Goal: Browse casually: Explore the website without a specific task or goal

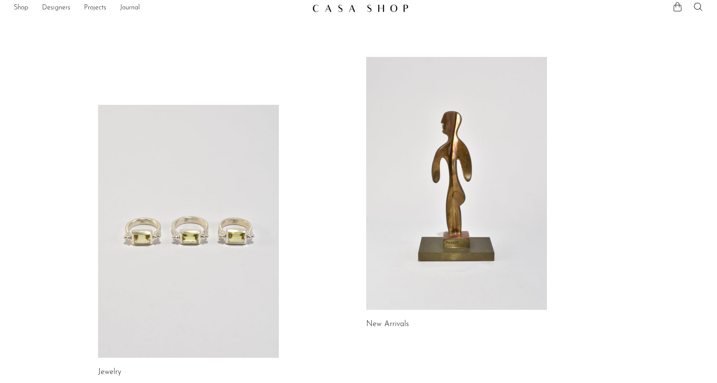
scroll to position [34, 0]
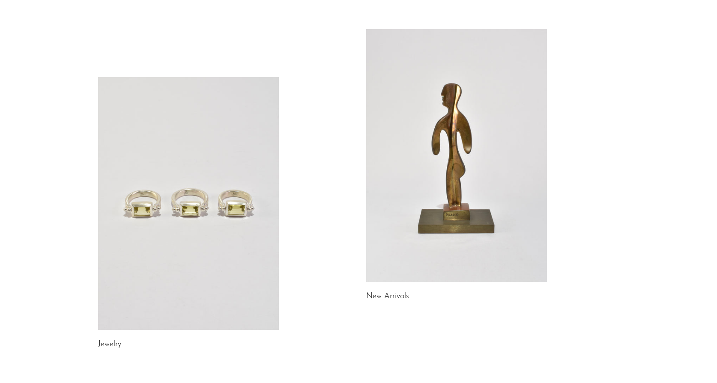
click at [212, 269] on link at bounding box center [188, 203] width 181 height 253
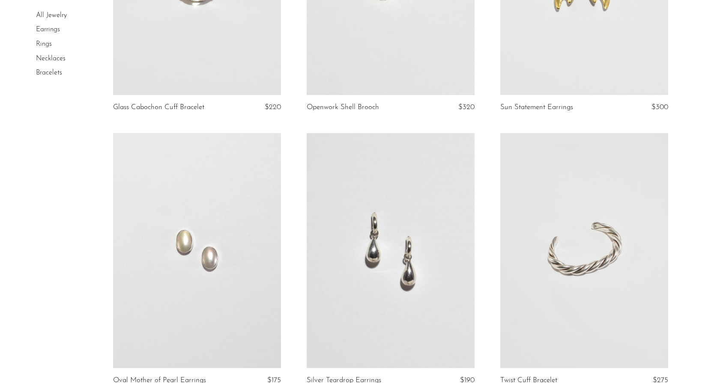
scroll to position [547, 0]
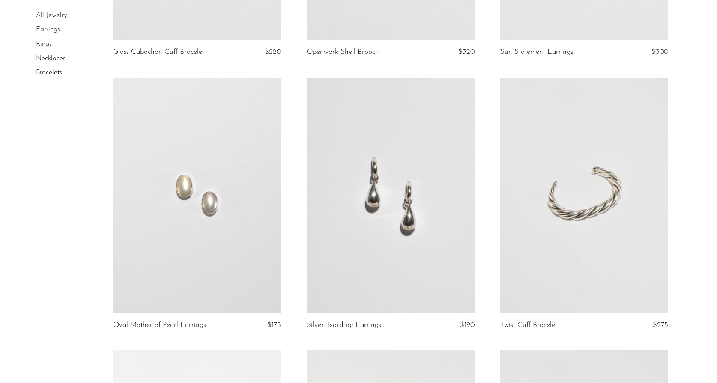
click at [441, 194] on link at bounding box center [391, 195] width 168 height 235
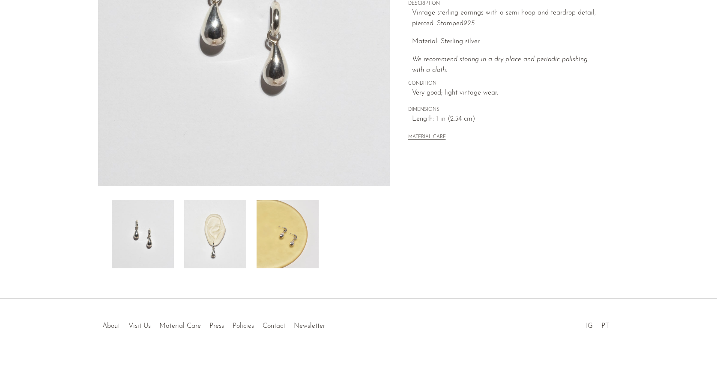
scroll to position [174, 0]
click at [200, 236] on img at bounding box center [215, 234] width 62 height 69
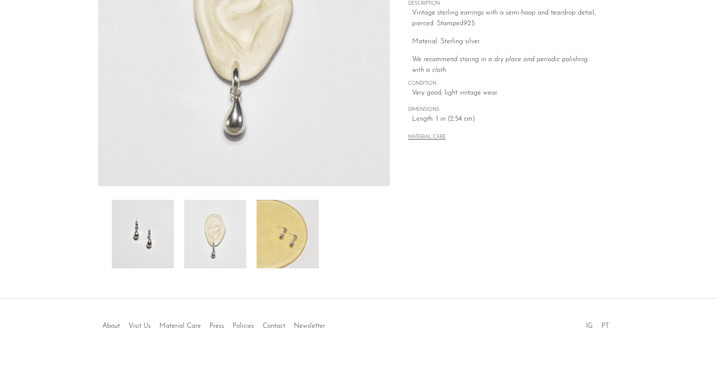
scroll to position [146, 0]
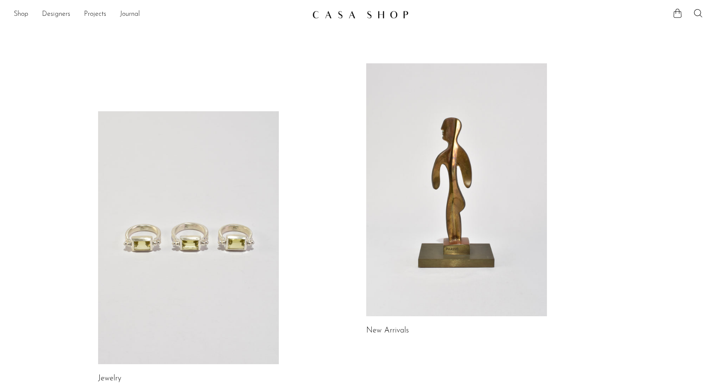
click at [470, 255] on link at bounding box center [456, 189] width 181 height 253
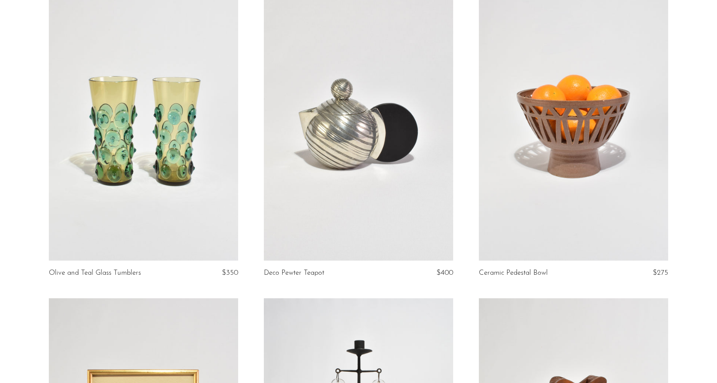
scroll to position [87, 0]
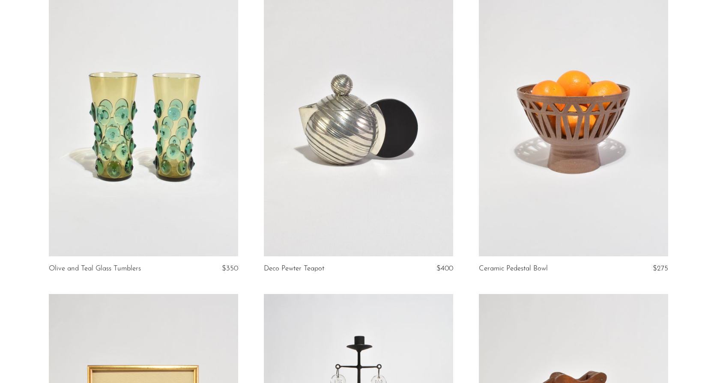
click at [455, 244] on article "Deco Pewter Teapot $400" at bounding box center [358, 142] width 215 height 303
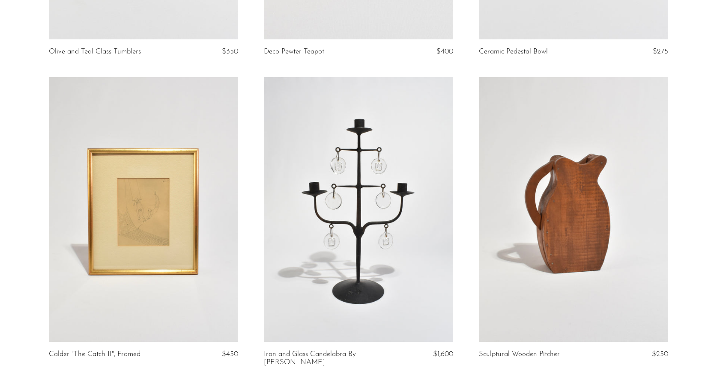
scroll to position [309, 0]
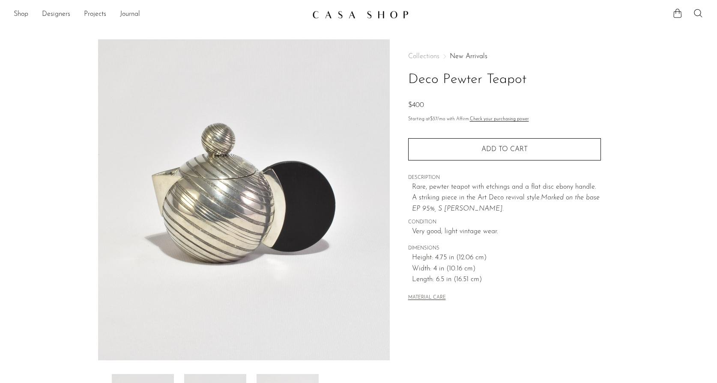
click at [360, 13] on img at bounding box center [360, 14] width 96 height 9
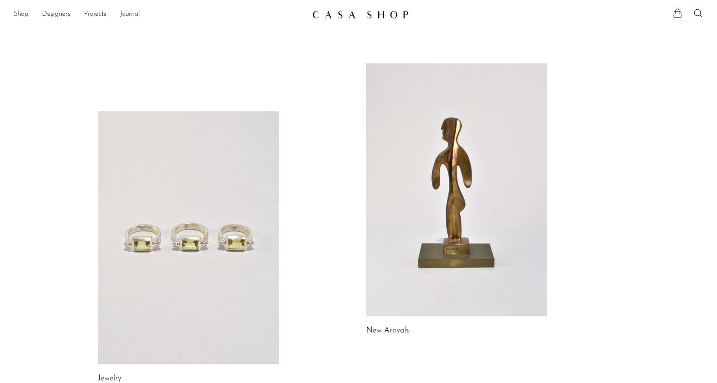
click at [445, 148] on link at bounding box center [456, 189] width 181 height 253
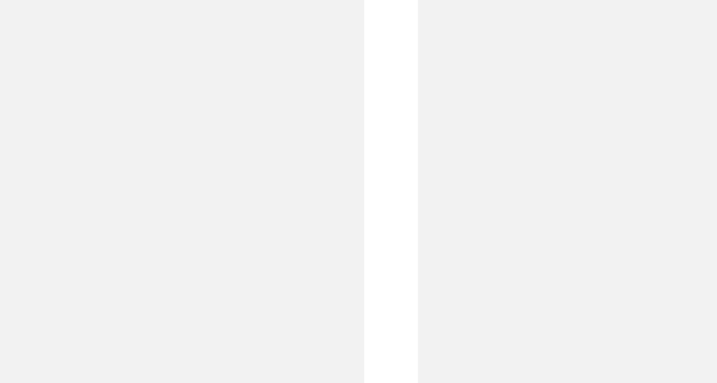
scroll to position [1603, 0]
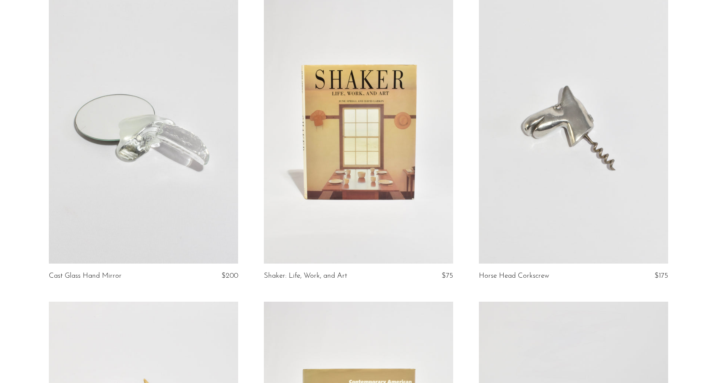
click at [115, 142] on link at bounding box center [143, 131] width 189 height 265
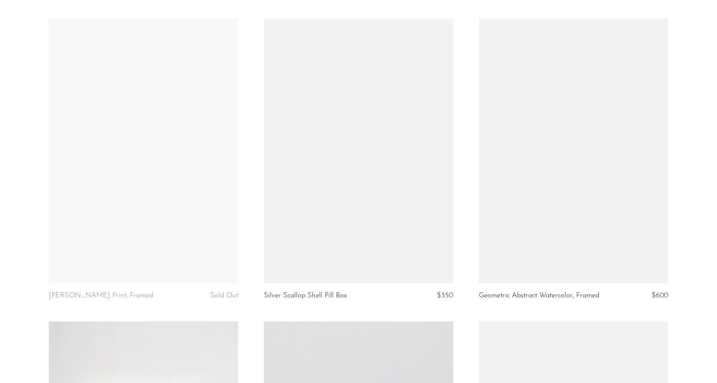
scroll to position [2799, 0]
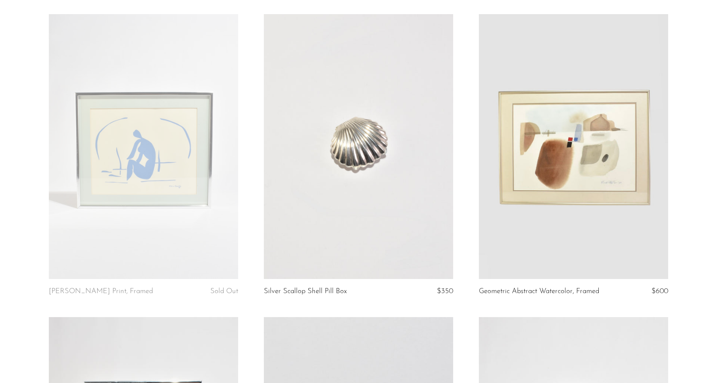
click at [370, 163] on link at bounding box center [358, 146] width 189 height 265
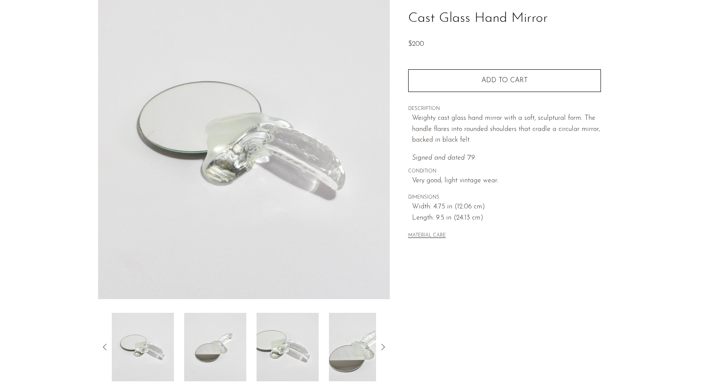
scroll to position [72, 0]
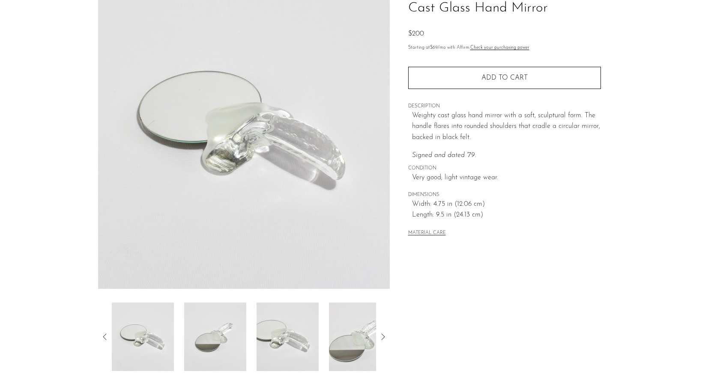
click at [355, 344] on img at bounding box center [360, 337] width 62 height 69
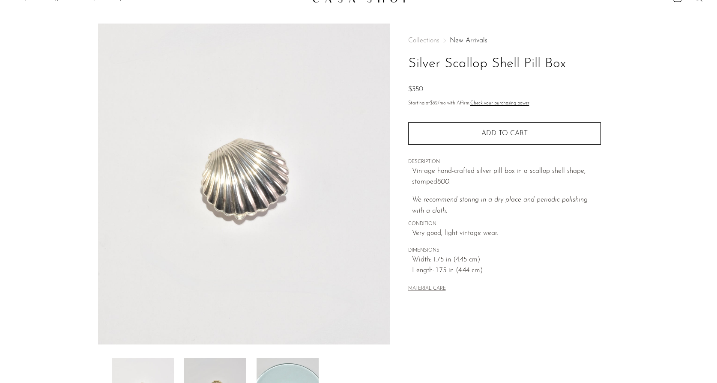
scroll to position [45, 0]
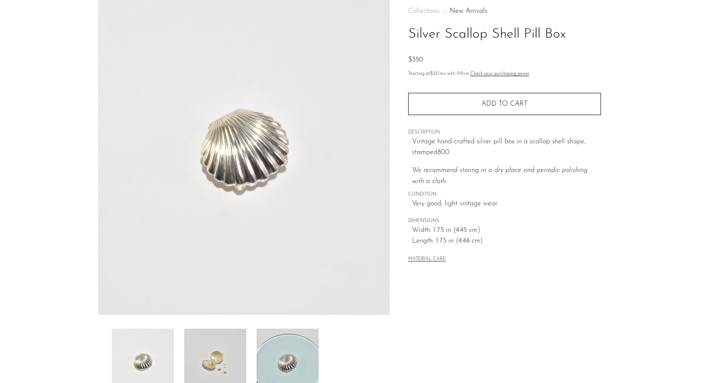
click at [296, 370] on img at bounding box center [288, 363] width 62 height 69
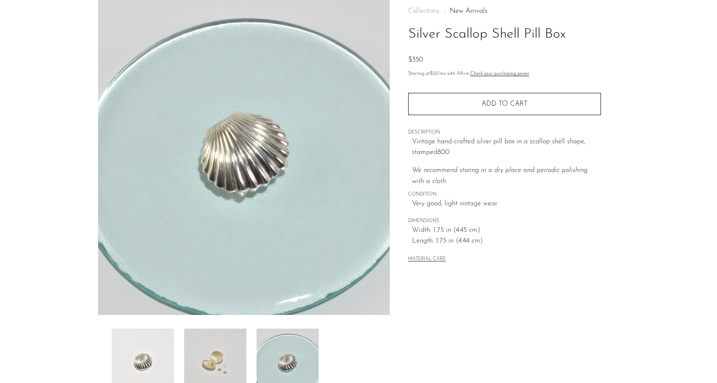
click at [224, 331] on img at bounding box center [215, 363] width 62 height 69
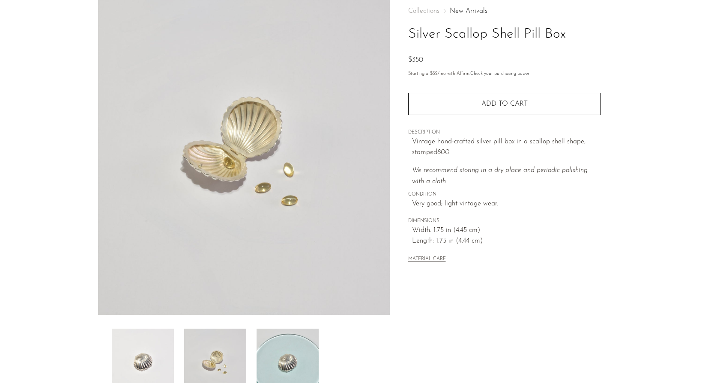
click at [178, 345] on div at bounding box center [244, 363] width 264 height 69
click at [153, 364] on img at bounding box center [143, 363] width 62 height 69
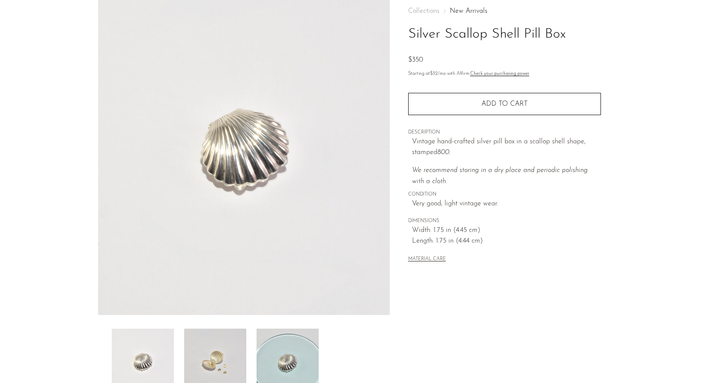
click at [209, 357] on img at bounding box center [215, 363] width 62 height 69
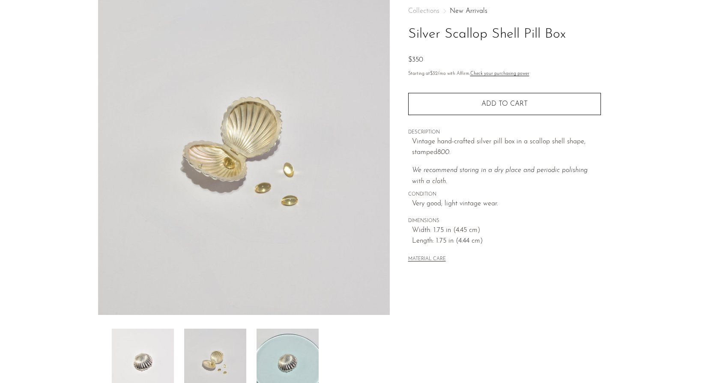
click at [284, 357] on img at bounding box center [288, 363] width 62 height 69
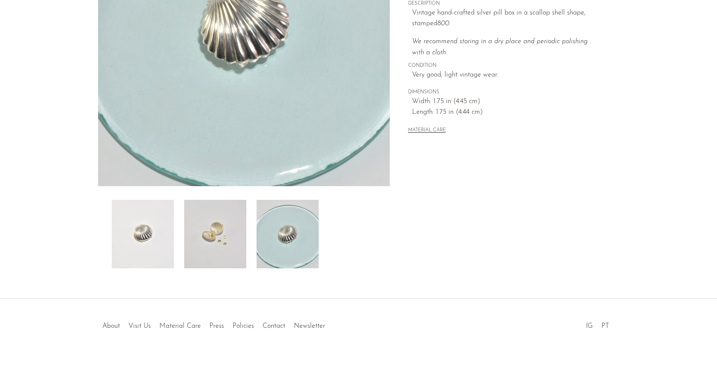
scroll to position [174, 0]
click at [120, 325] on link "About" at bounding box center [111, 326] width 18 height 7
click at [134, 326] on link "Visit Us" at bounding box center [139, 326] width 22 height 7
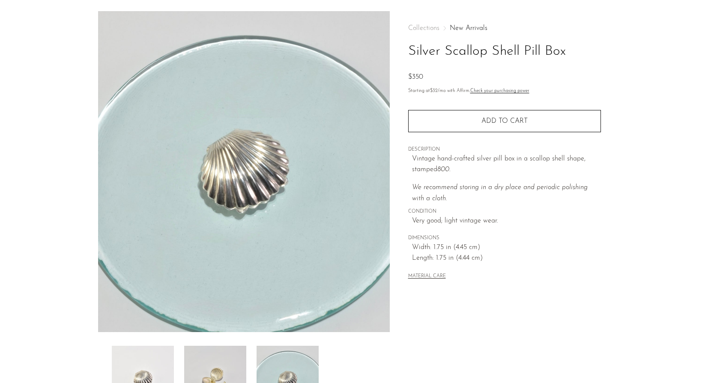
scroll to position [86, 0]
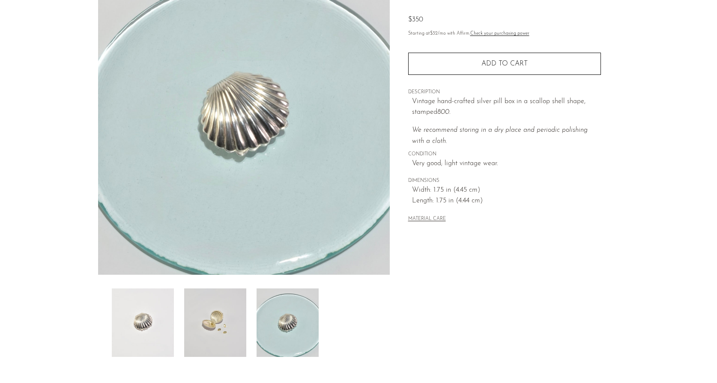
click at [219, 322] on img at bounding box center [215, 323] width 62 height 69
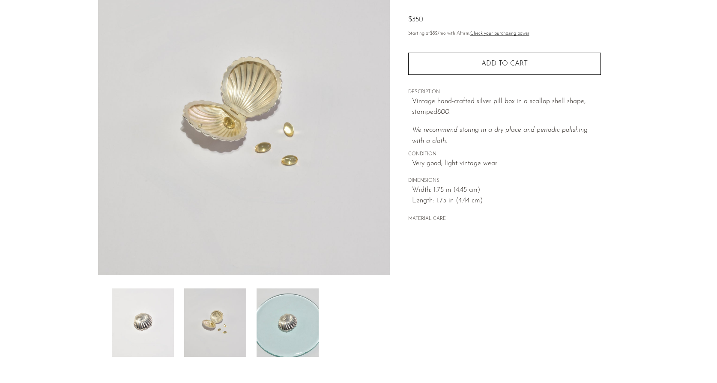
click at [259, 314] on img at bounding box center [288, 323] width 62 height 69
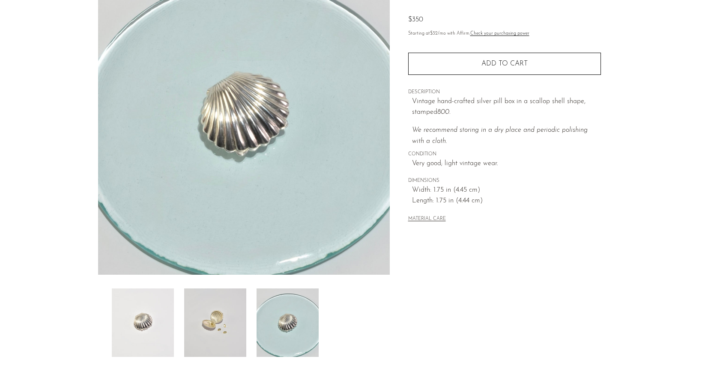
click at [200, 319] on img at bounding box center [215, 323] width 62 height 69
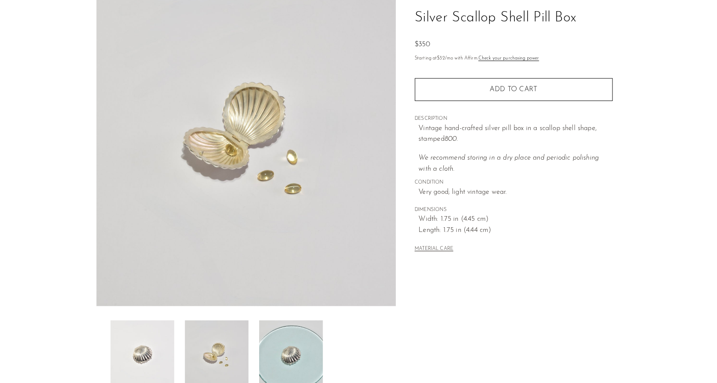
scroll to position [60, 0]
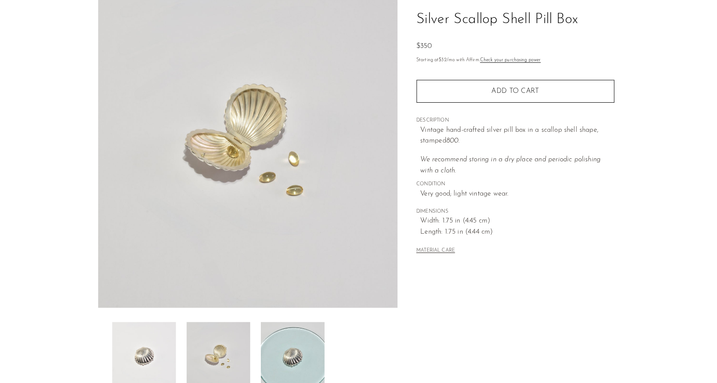
click at [140, 332] on img at bounding box center [143, 348] width 62 height 69
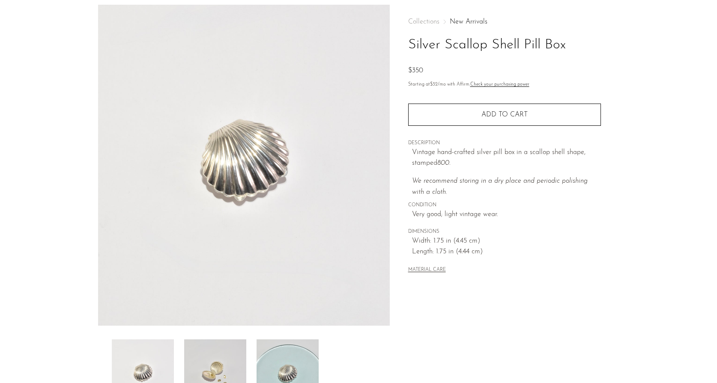
scroll to position [36, 0]
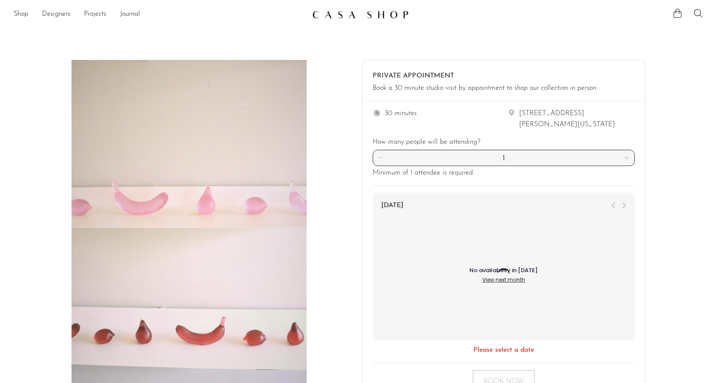
scroll to position [2, 0]
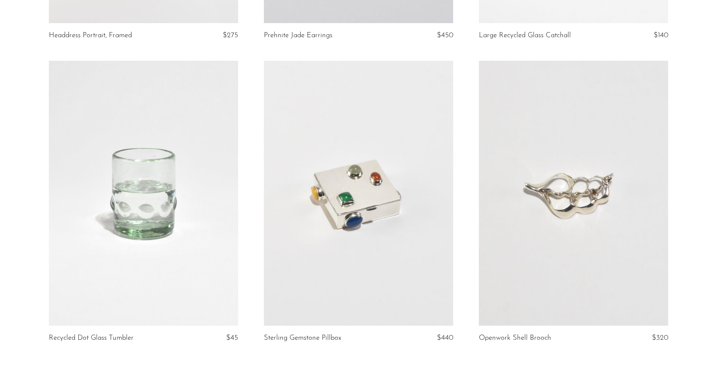
scroll to position [3446, 0]
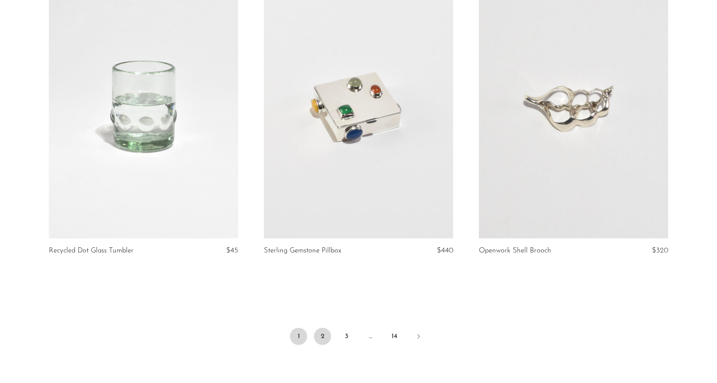
click at [322, 334] on link "2" at bounding box center [322, 336] width 17 height 17
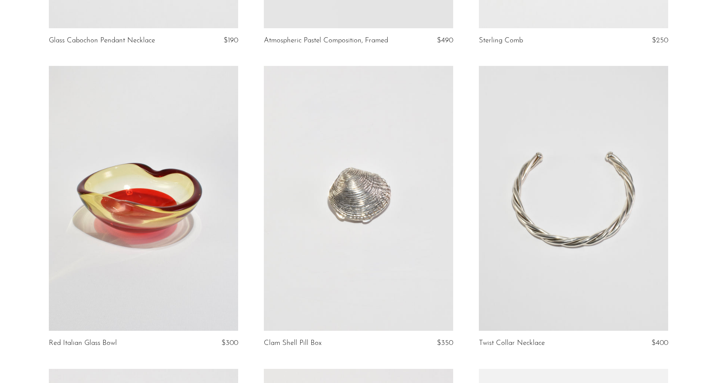
scroll to position [938, 0]
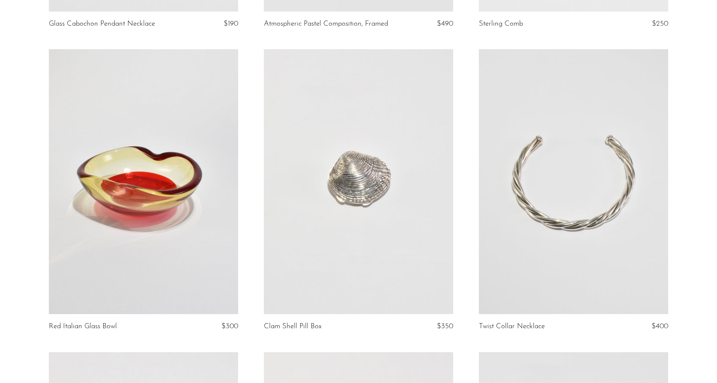
click at [365, 211] on link at bounding box center [358, 181] width 189 height 265
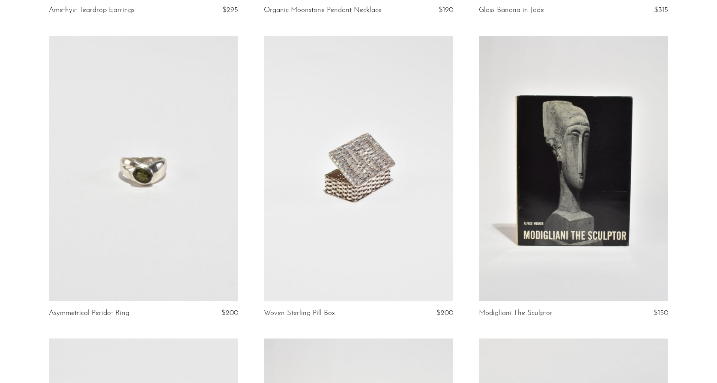
scroll to position [2771, 0]
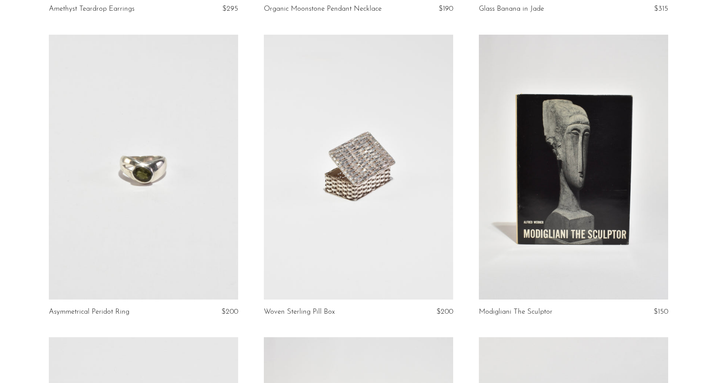
click at [585, 192] on link at bounding box center [573, 167] width 189 height 265
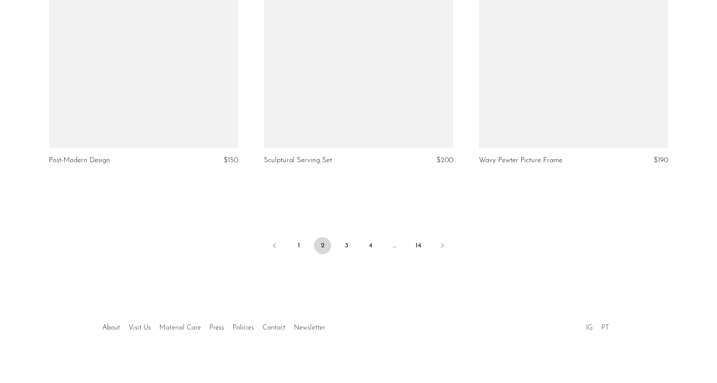
scroll to position [3528, 0]
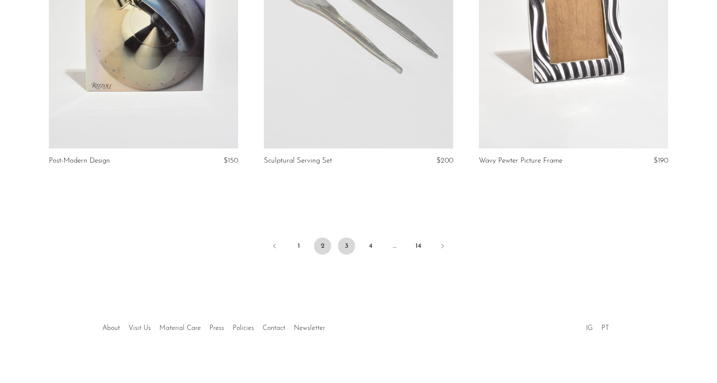
click at [347, 243] on link "3" at bounding box center [346, 246] width 17 height 17
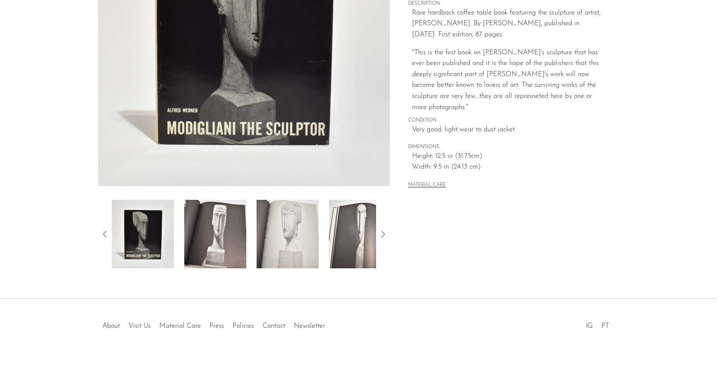
scroll to position [174, 0]
click at [215, 242] on img at bounding box center [215, 234] width 62 height 69
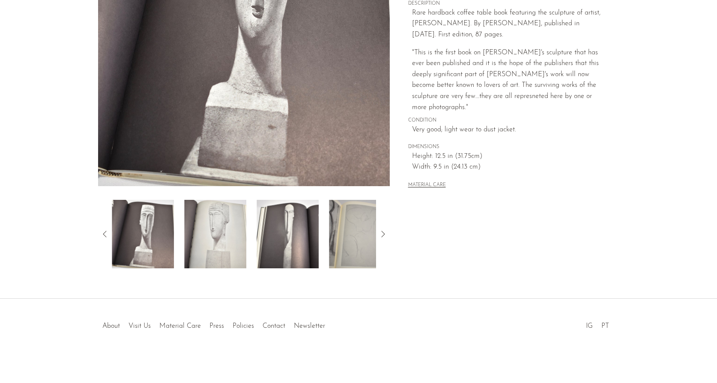
click at [272, 227] on img at bounding box center [288, 234] width 62 height 69
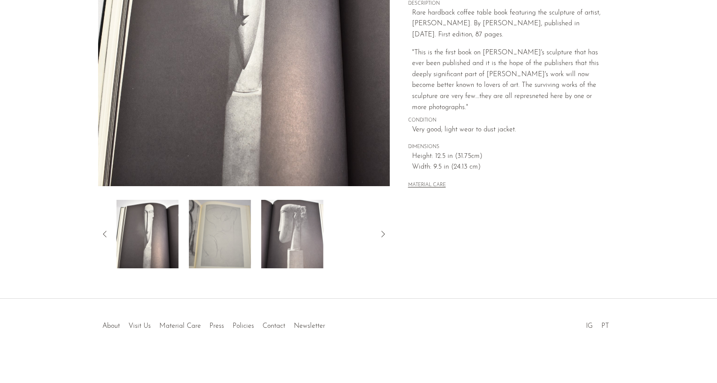
click at [296, 233] on img at bounding box center [292, 234] width 62 height 69
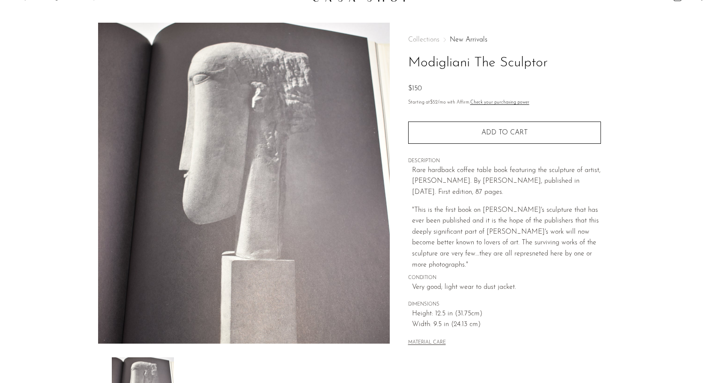
scroll to position [17, 0]
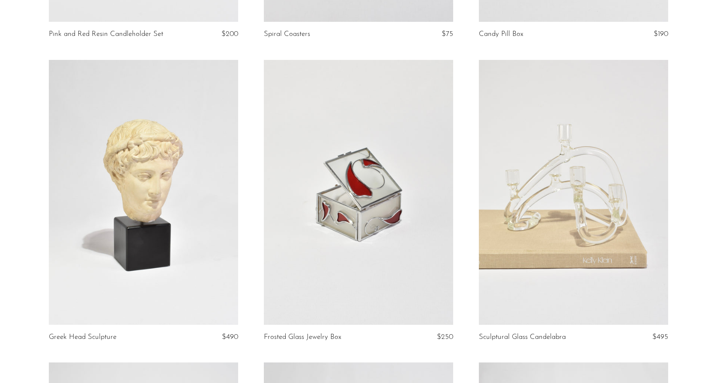
scroll to position [616, 0]
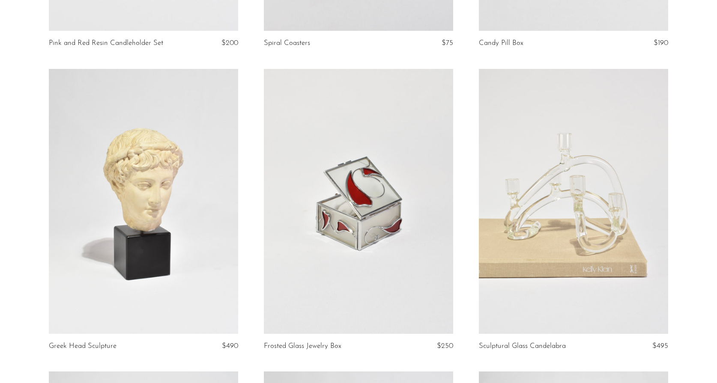
click at [580, 288] on link at bounding box center [573, 201] width 189 height 265
click at [143, 247] on link at bounding box center [143, 201] width 189 height 265
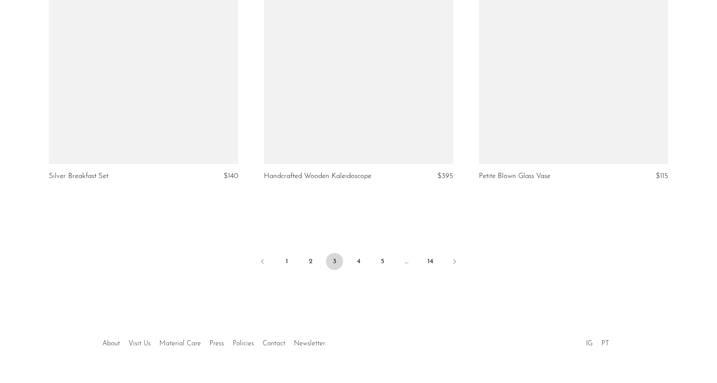
scroll to position [3528, 0]
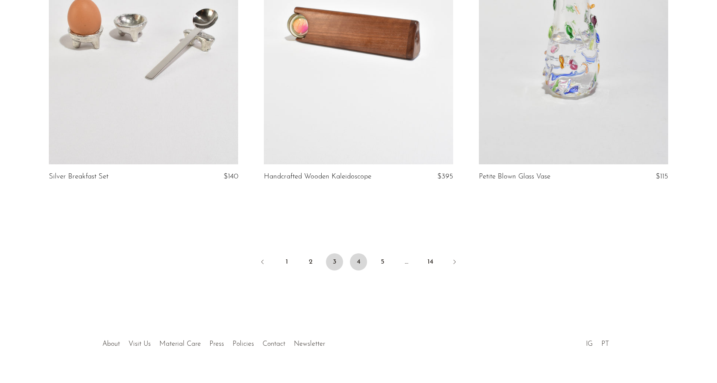
click at [357, 254] on link "4" at bounding box center [358, 262] width 17 height 17
